Goal: Information Seeking & Learning: Check status

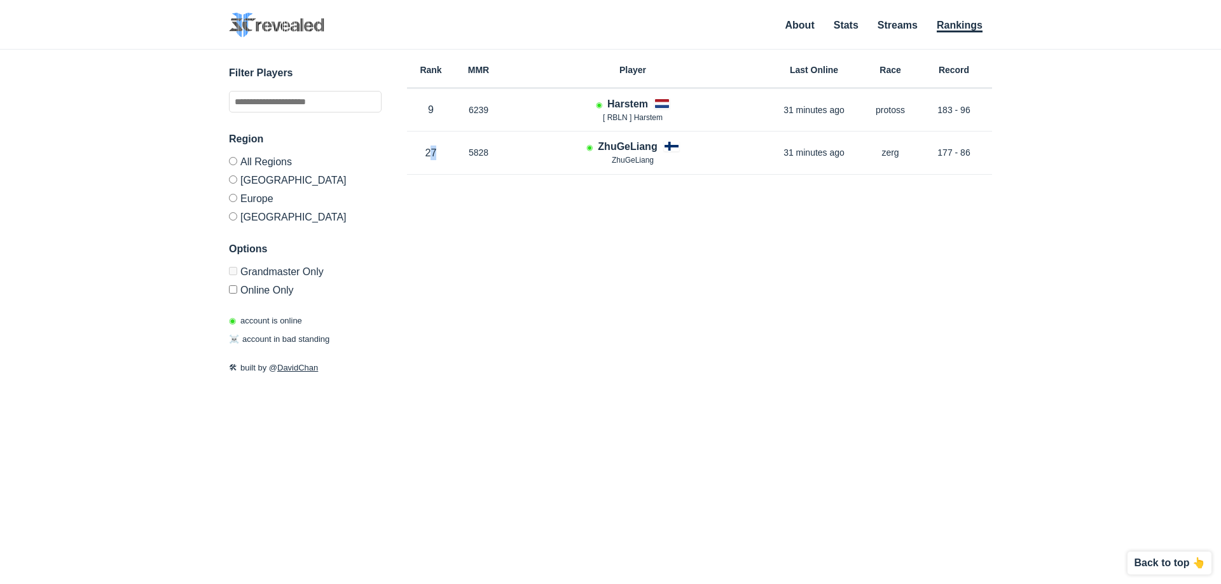
click at [427, 584] on html "SC2 Revealed SC2 Revealed identifies StarCraft 2 barcode players on Grandmaster…" at bounding box center [610, 292] width 1221 height 584
click at [476, 438] on div "Rank MMR Region Player Last Online Race Record Rank 9 in EU MMR 6239 Region EU …" at bounding box center [699, 269] width 585 height 439
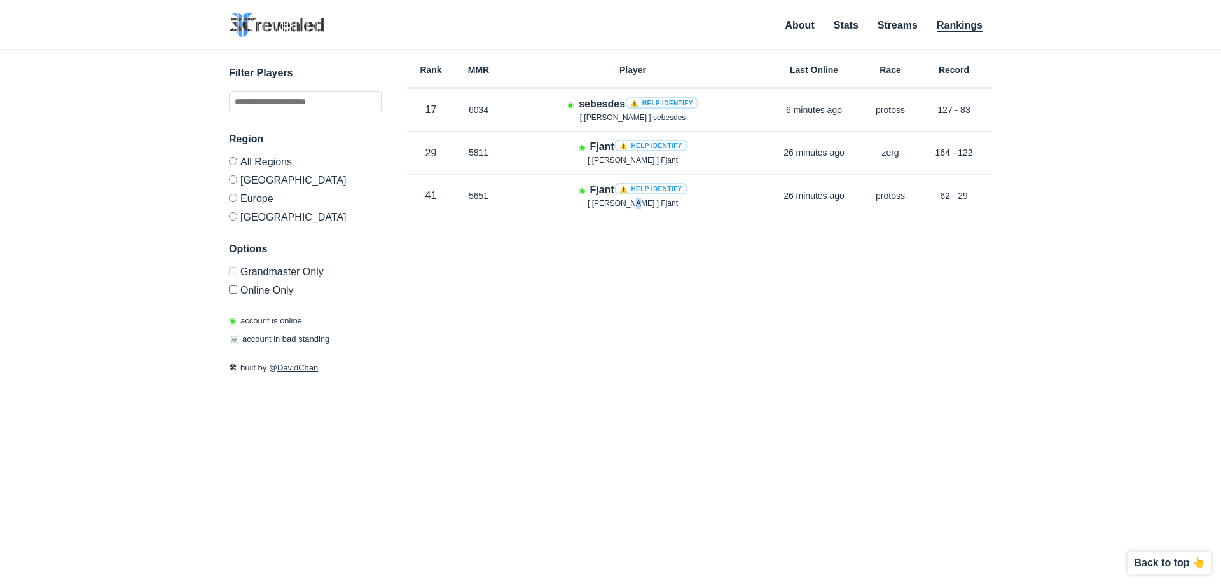
click at [639, 273] on div "Rank MMR Region Player Last Online Race Record Rank 17 in EU MMR 6034 Region EU…" at bounding box center [699, 269] width 585 height 439
